Goal: Information Seeking & Learning: Learn about a topic

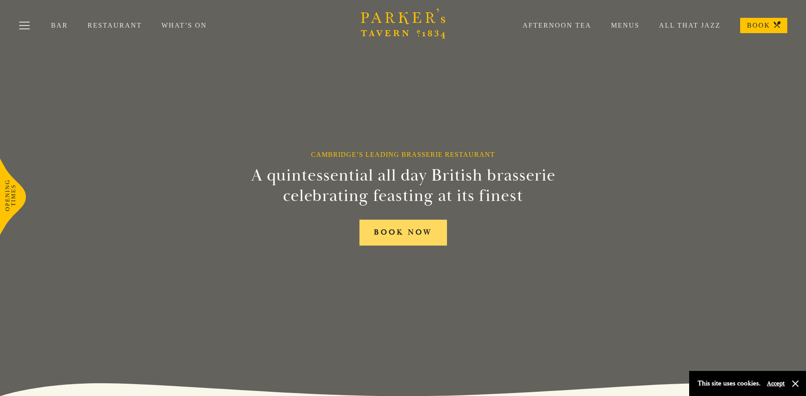
click at [426, 229] on link "BOOK NOW" at bounding box center [403, 233] width 88 height 26
click at [623, 23] on link "Menus" at bounding box center [615, 25] width 48 height 8
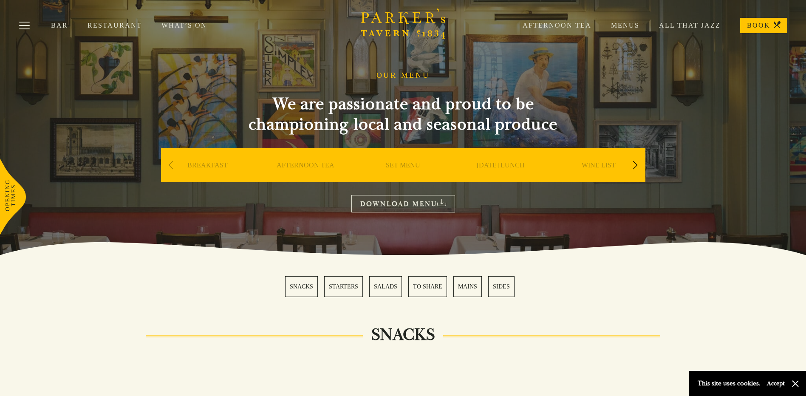
click at [468, 285] on link "MAINS" at bounding box center [467, 286] width 28 height 21
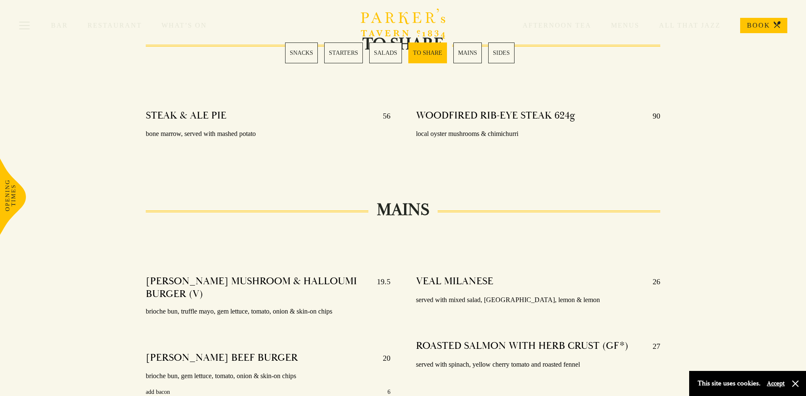
scroll to position [1289, 0]
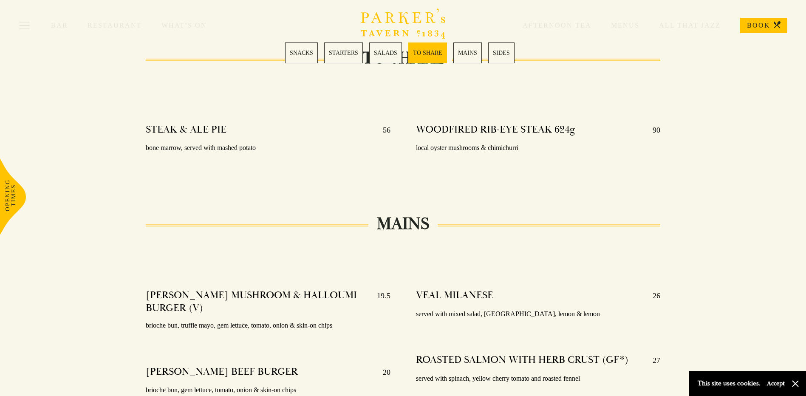
click at [336, 61] on link "STARTERS" at bounding box center [343, 52] width 39 height 21
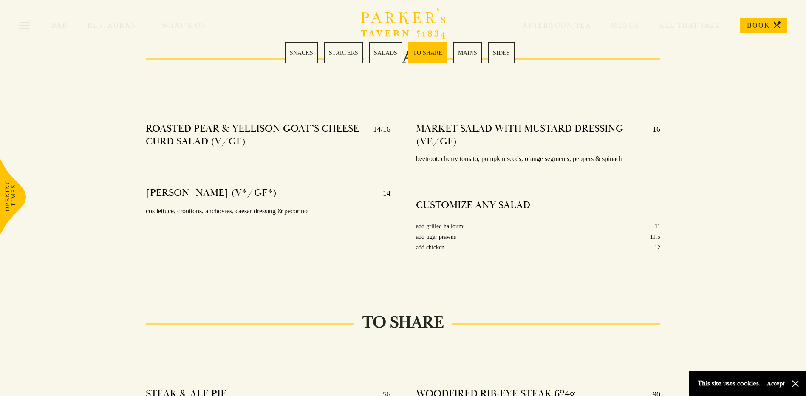
scroll to position [1039, 0]
